Goal: Contribute content: Add original content to the website for others to see

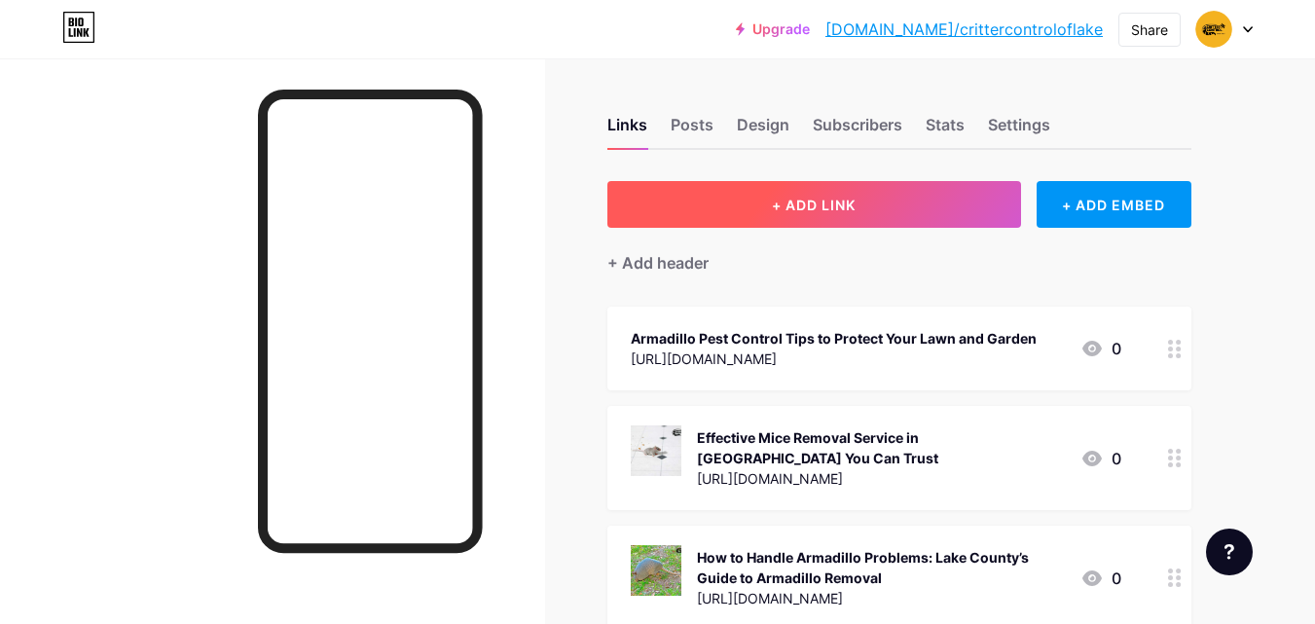
click at [817, 201] on span "+ ADD LINK" at bounding box center [814, 205] width 84 height 17
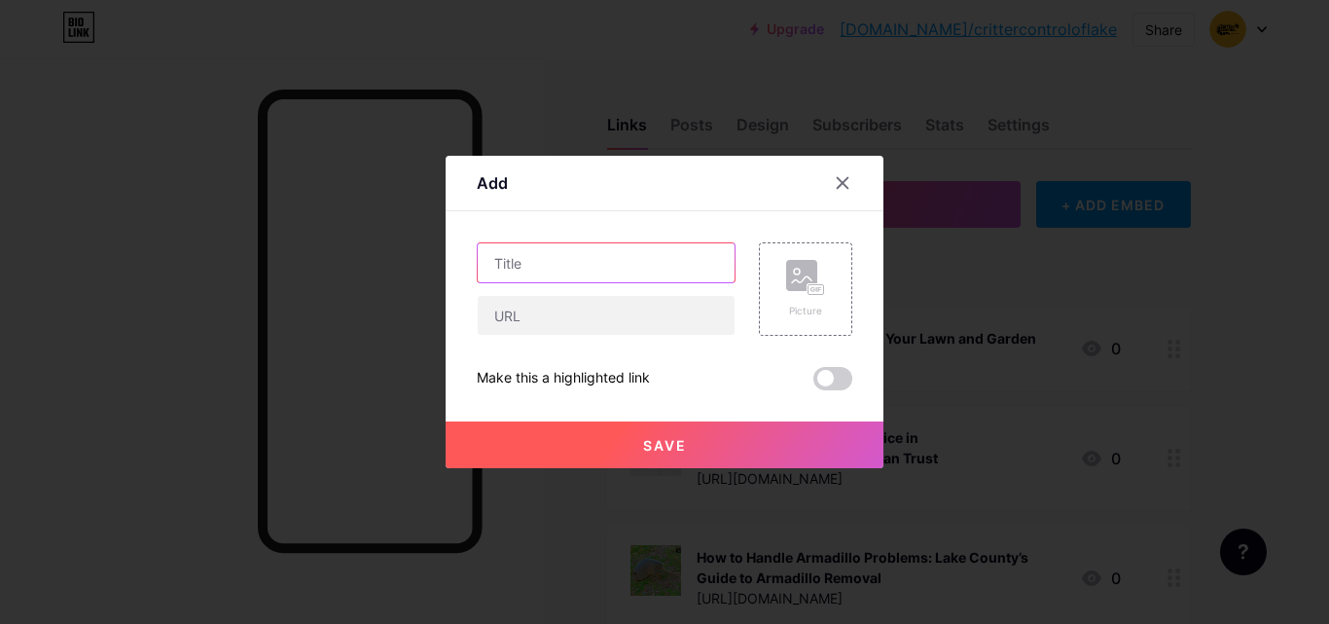
click at [589, 261] on input "text" at bounding box center [606, 262] width 257 height 39
paste input "Keep Your Home Safe with Expert Cockroach Pest Control Services"
type input "Keep Your Home Safe with Expert Cockroach Pest Control Services"
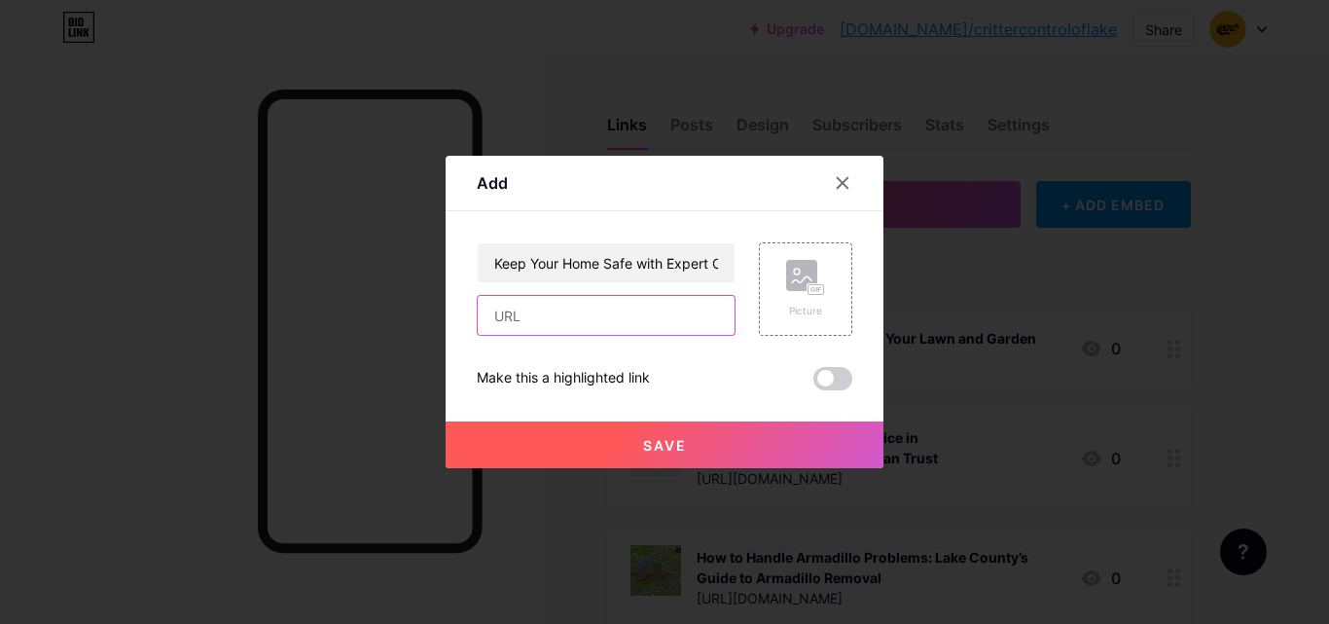
click at [530, 314] on input "text" at bounding box center [606, 315] width 257 height 39
paste input "[URL][DOMAIN_NAME]"
type input "[URL][DOMAIN_NAME]"
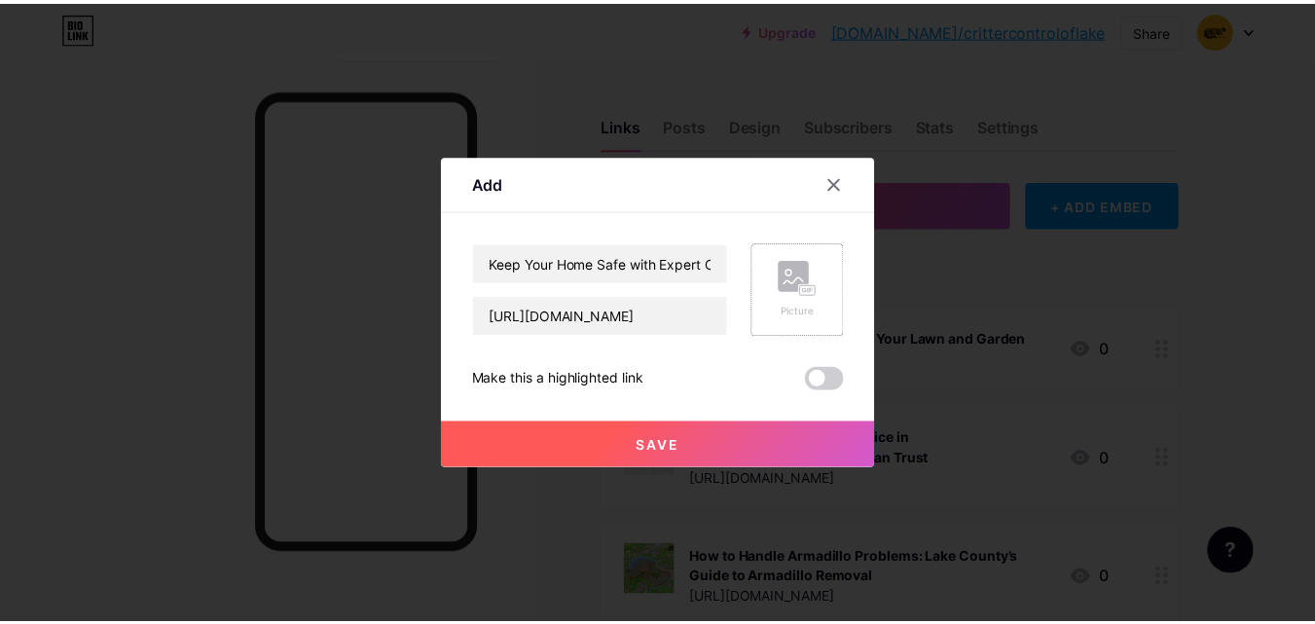
scroll to position [0, 0]
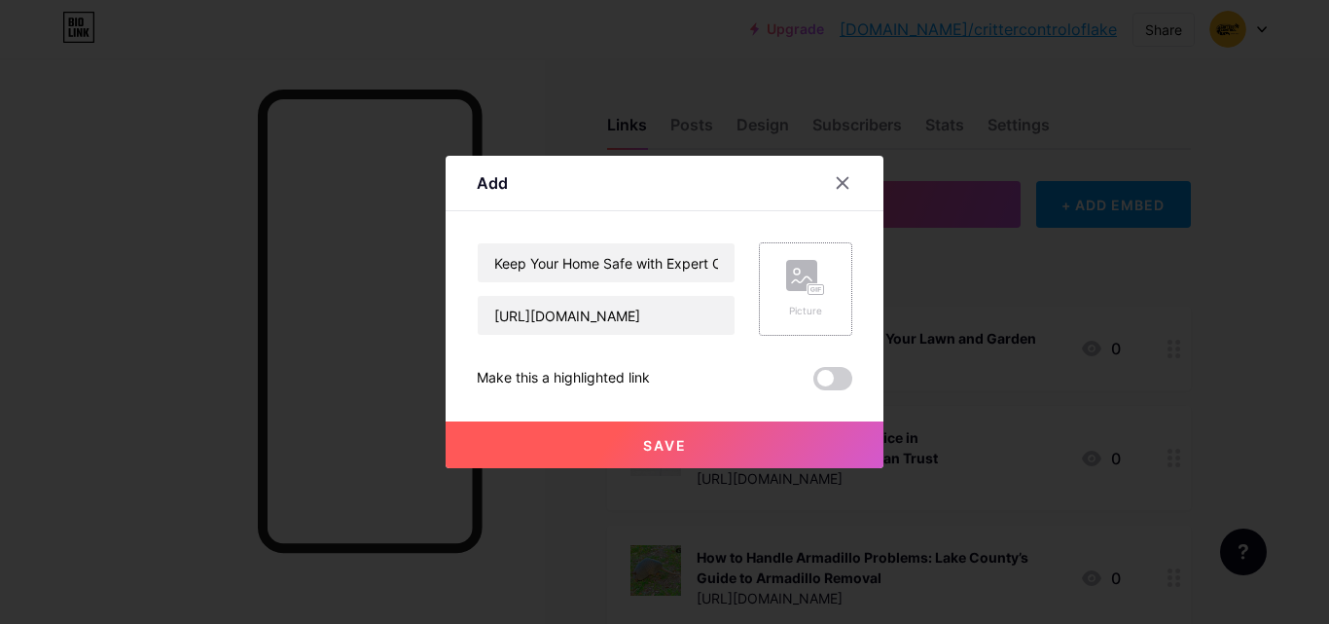
click at [810, 293] on rect at bounding box center [817, 290] width 16 height 10
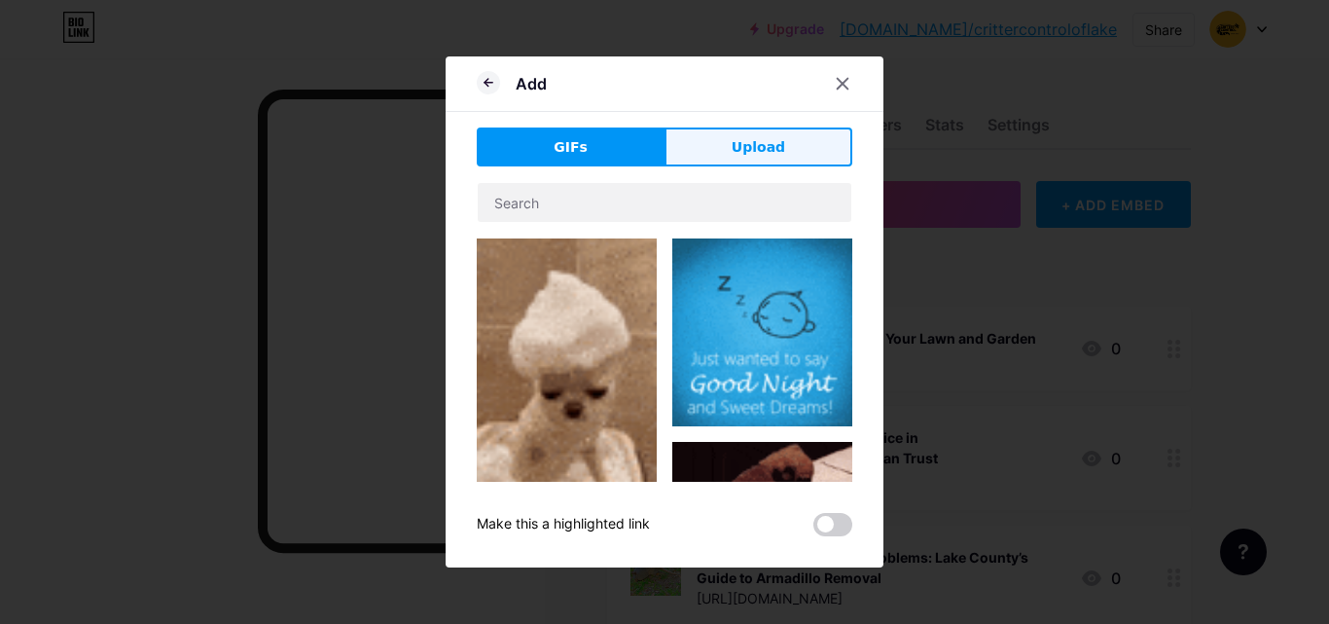
click at [737, 142] on span "Upload" at bounding box center [759, 147] width 54 height 20
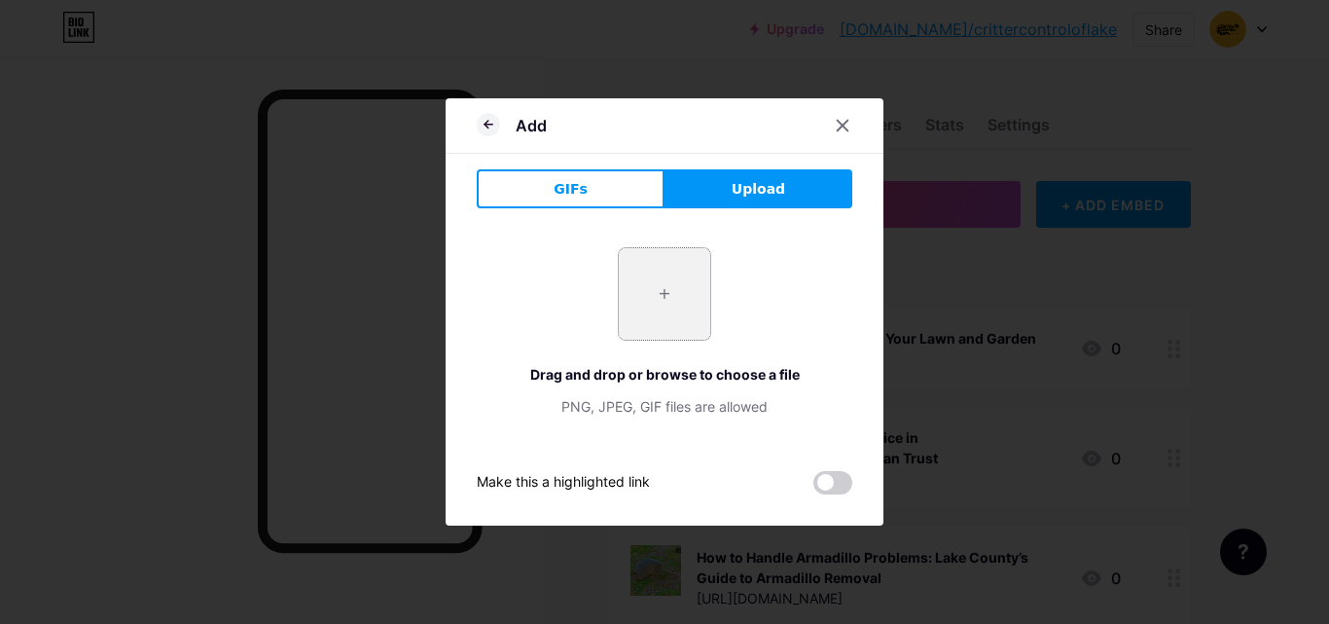
click at [656, 301] on input "file" at bounding box center [664, 293] width 91 height 91
type input "C:\fakepath\cockroach-control-in-lake-county.jpg"
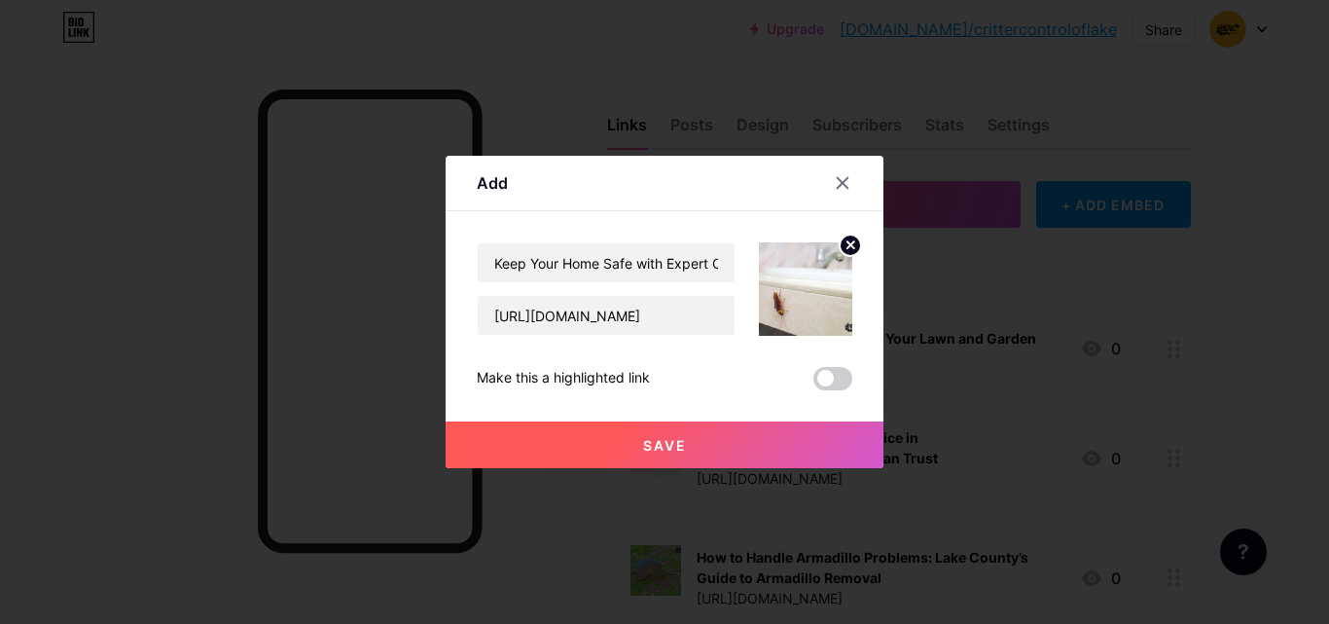
click at [684, 441] on span "Save" at bounding box center [665, 445] width 44 height 17
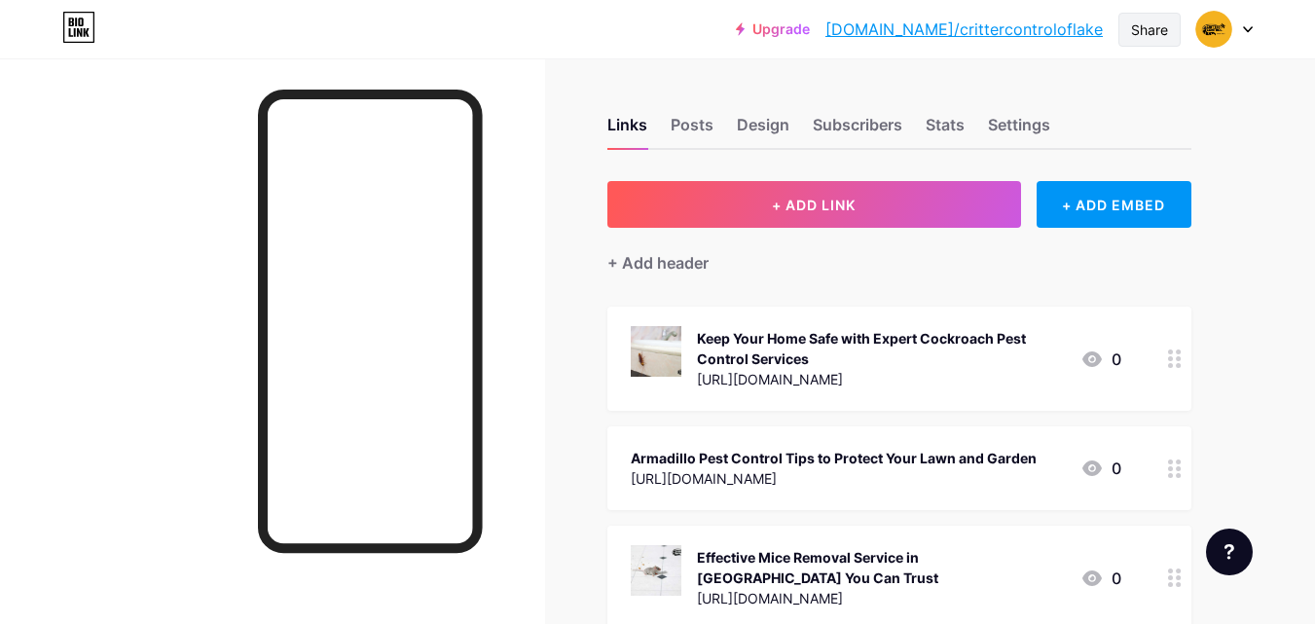
click at [1145, 23] on div "Share" at bounding box center [1149, 29] width 37 height 20
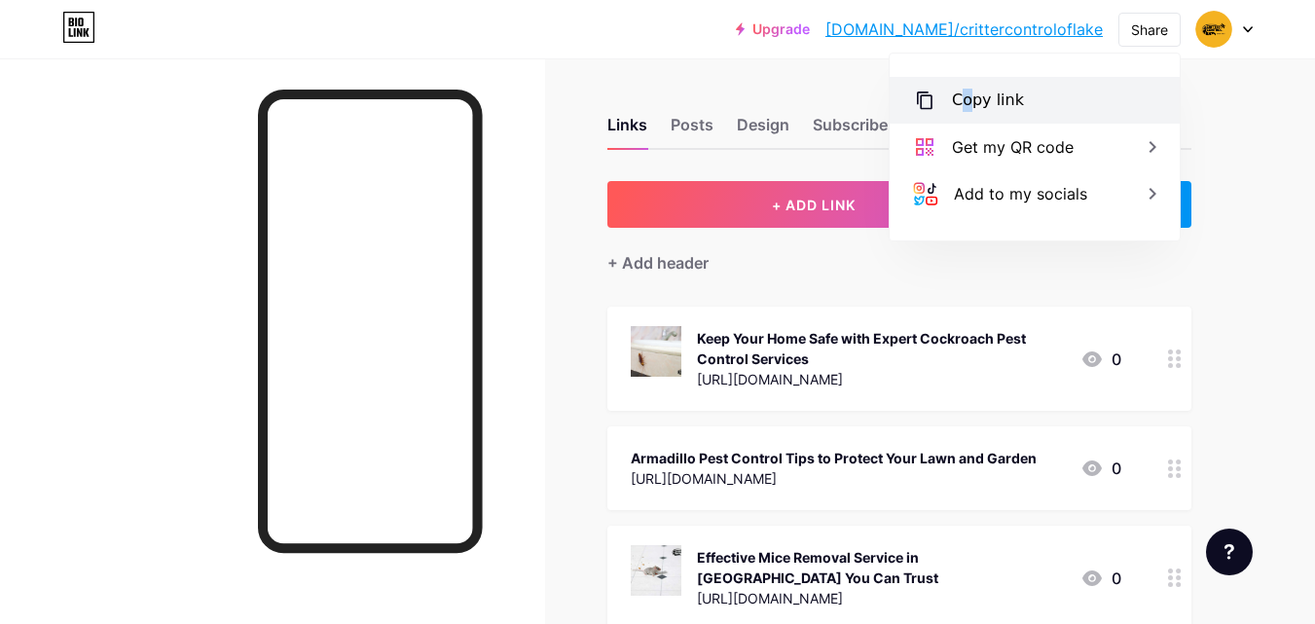
click at [965, 95] on div "Copy link" at bounding box center [988, 100] width 72 height 23
copy div "o"
